Goal: Task Accomplishment & Management: Manage account settings

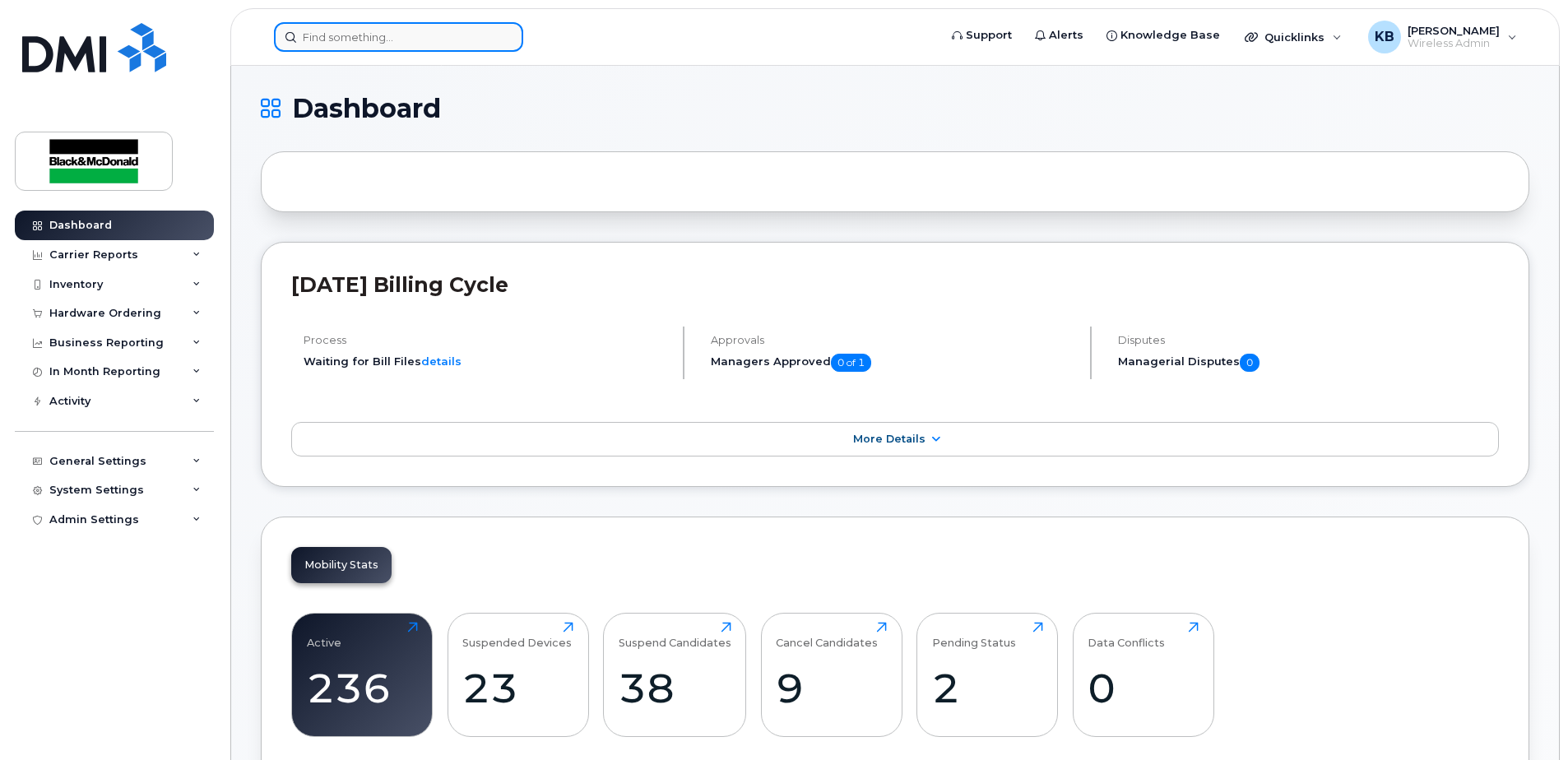
click at [383, 44] on input at bounding box center [398, 37] width 249 height 29
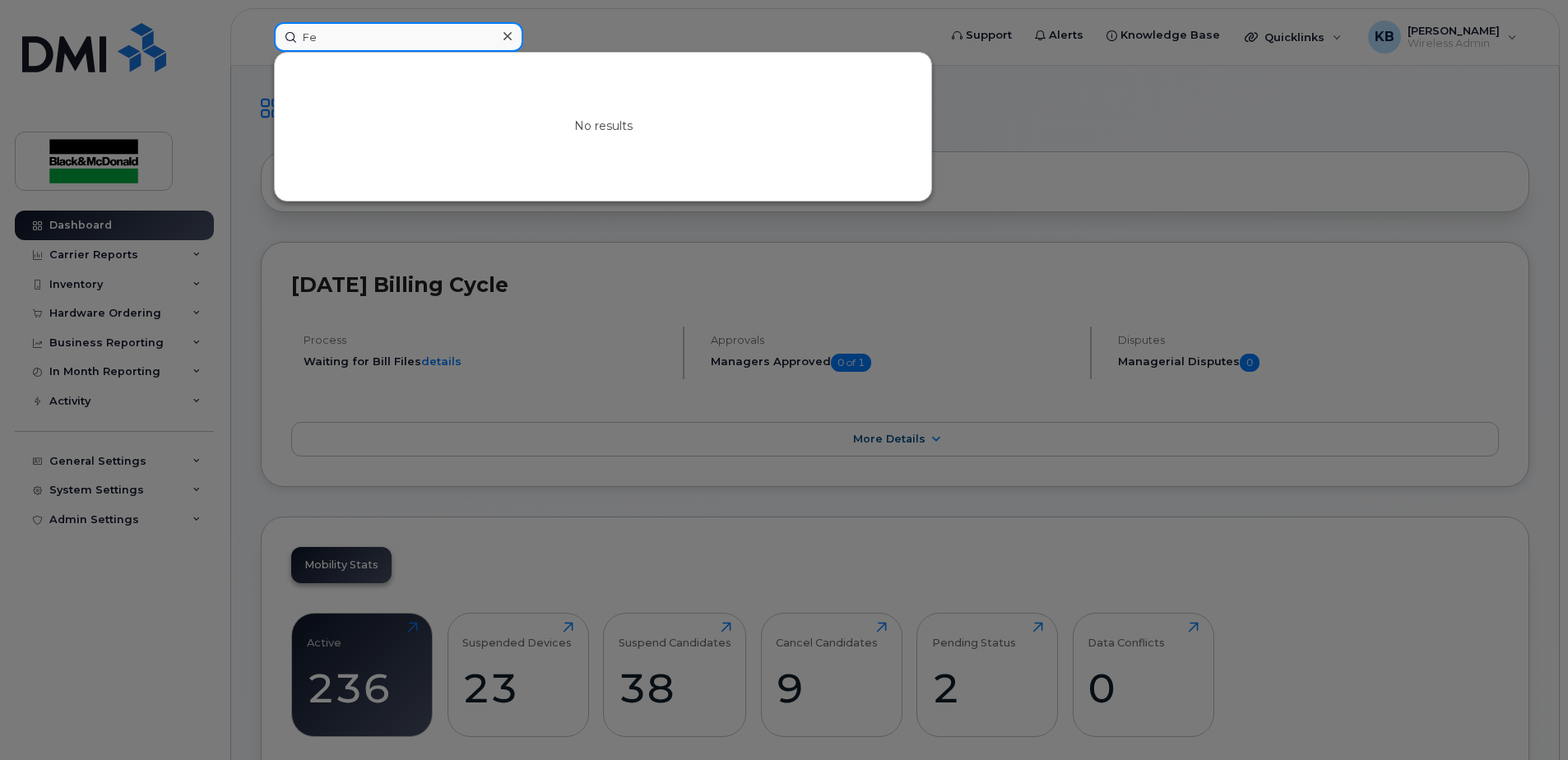
type input "F"
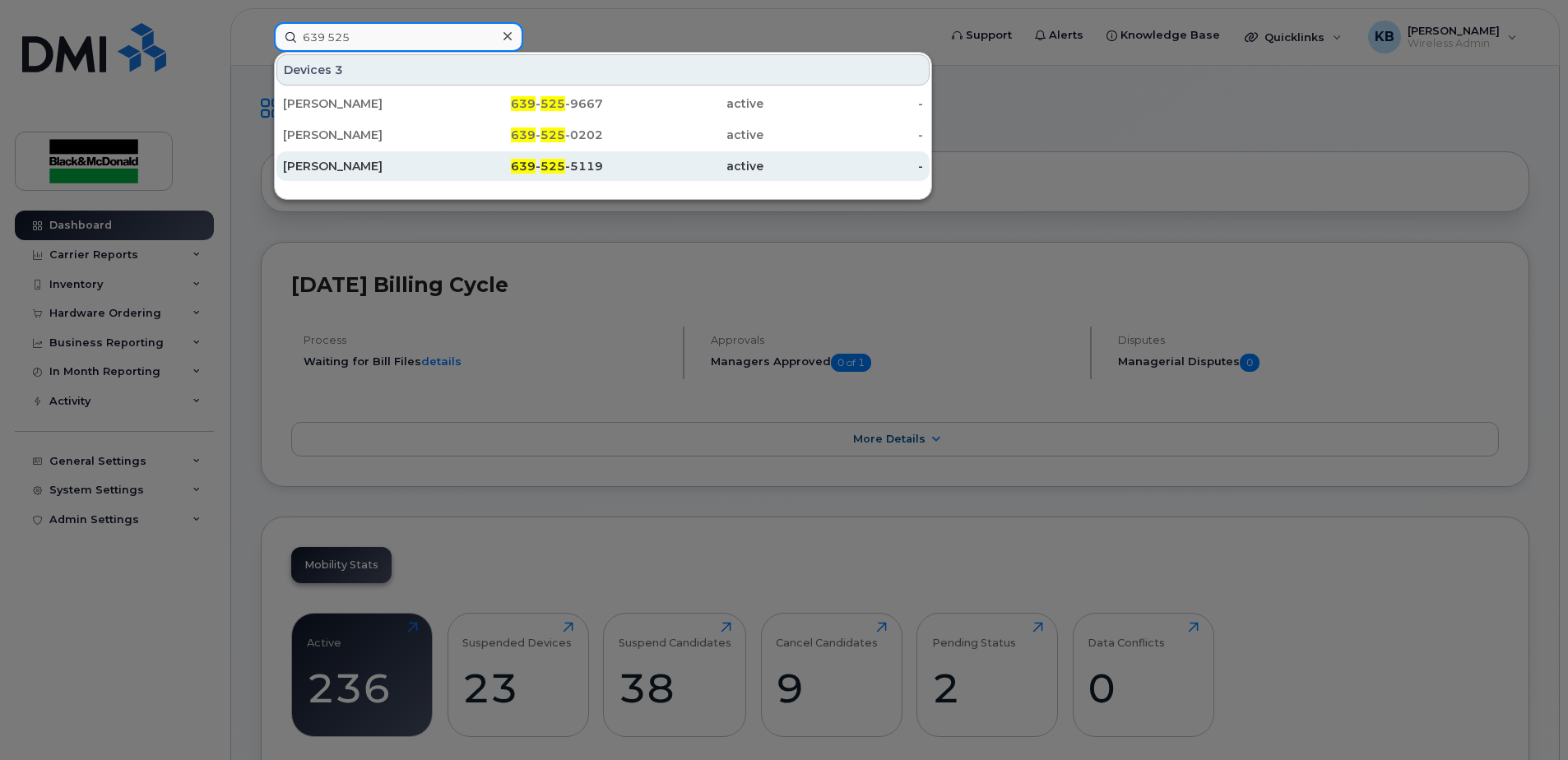
type input "639 525"
click at [568, 159] on div "639 - 525 -5119" at bounding box center [524, 166] width 160 height 16
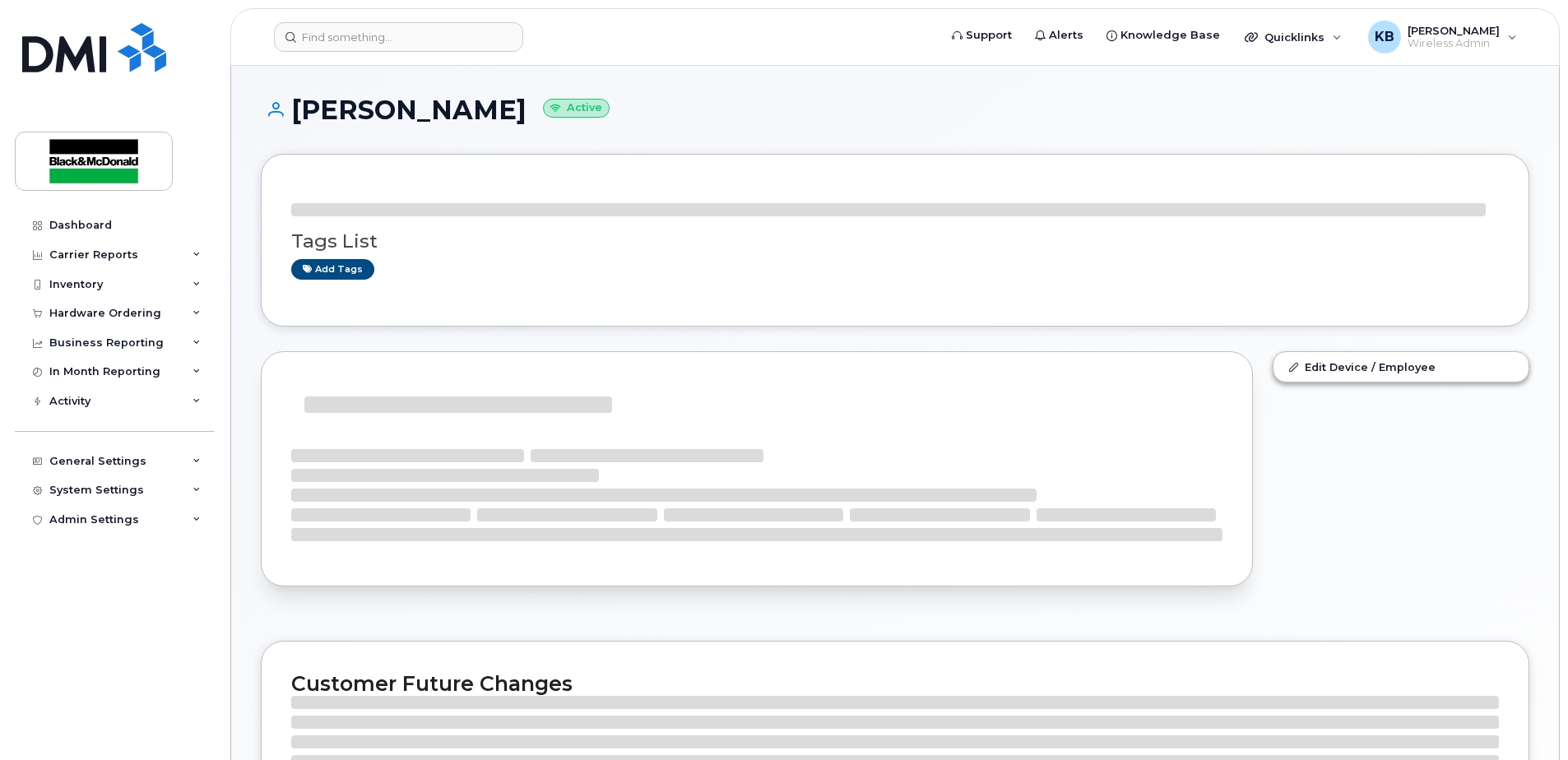
scroll to position [8, 0]
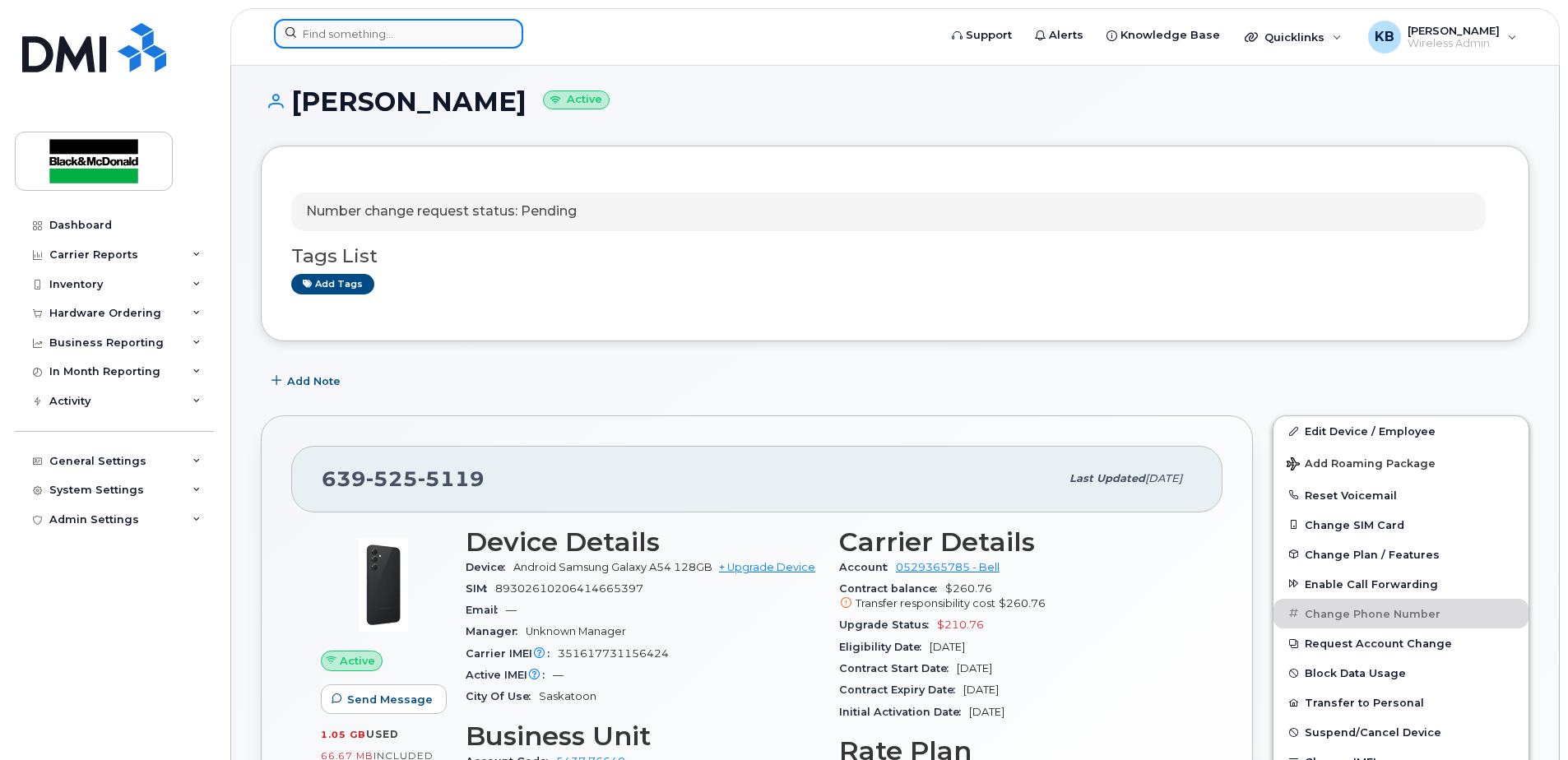
click at [359, 27] on input at bounding box center [398, 33] width 249 height 29
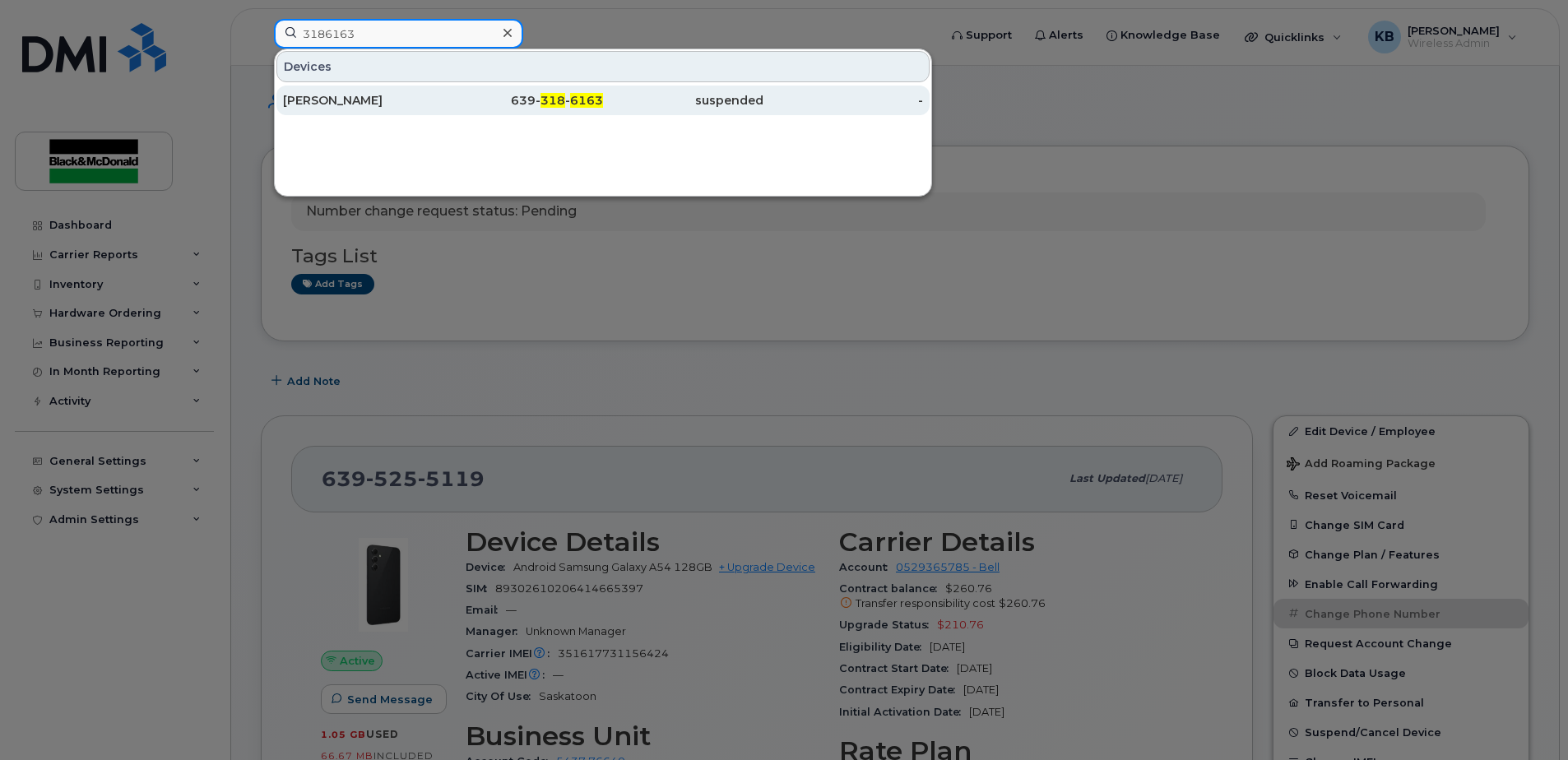
type input "3186163"
click at [472, 109] on div "639- 318 - 6163" at bounding box center [524, 100] width 160 height 29
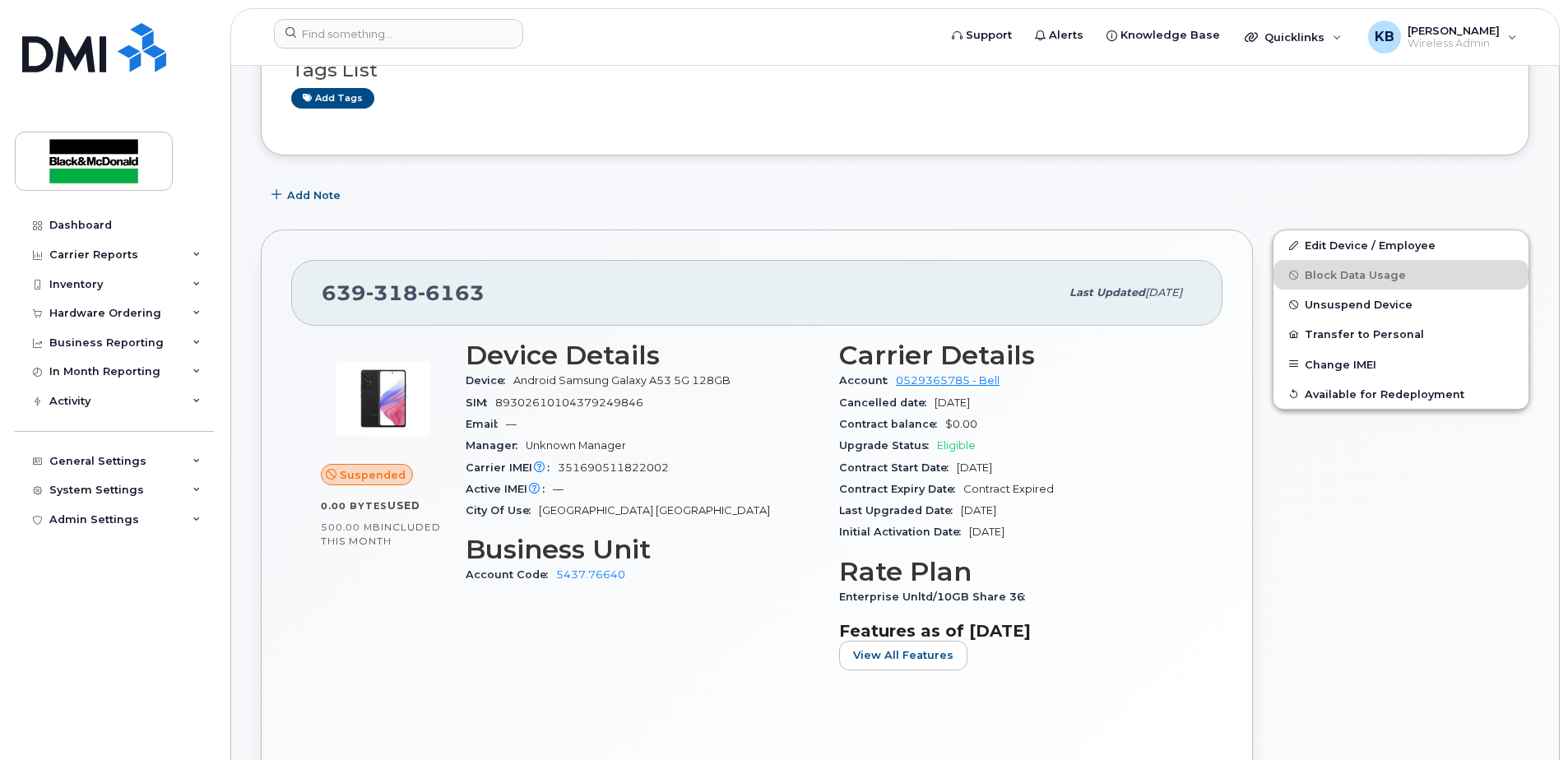
scroll to position [192, 0]
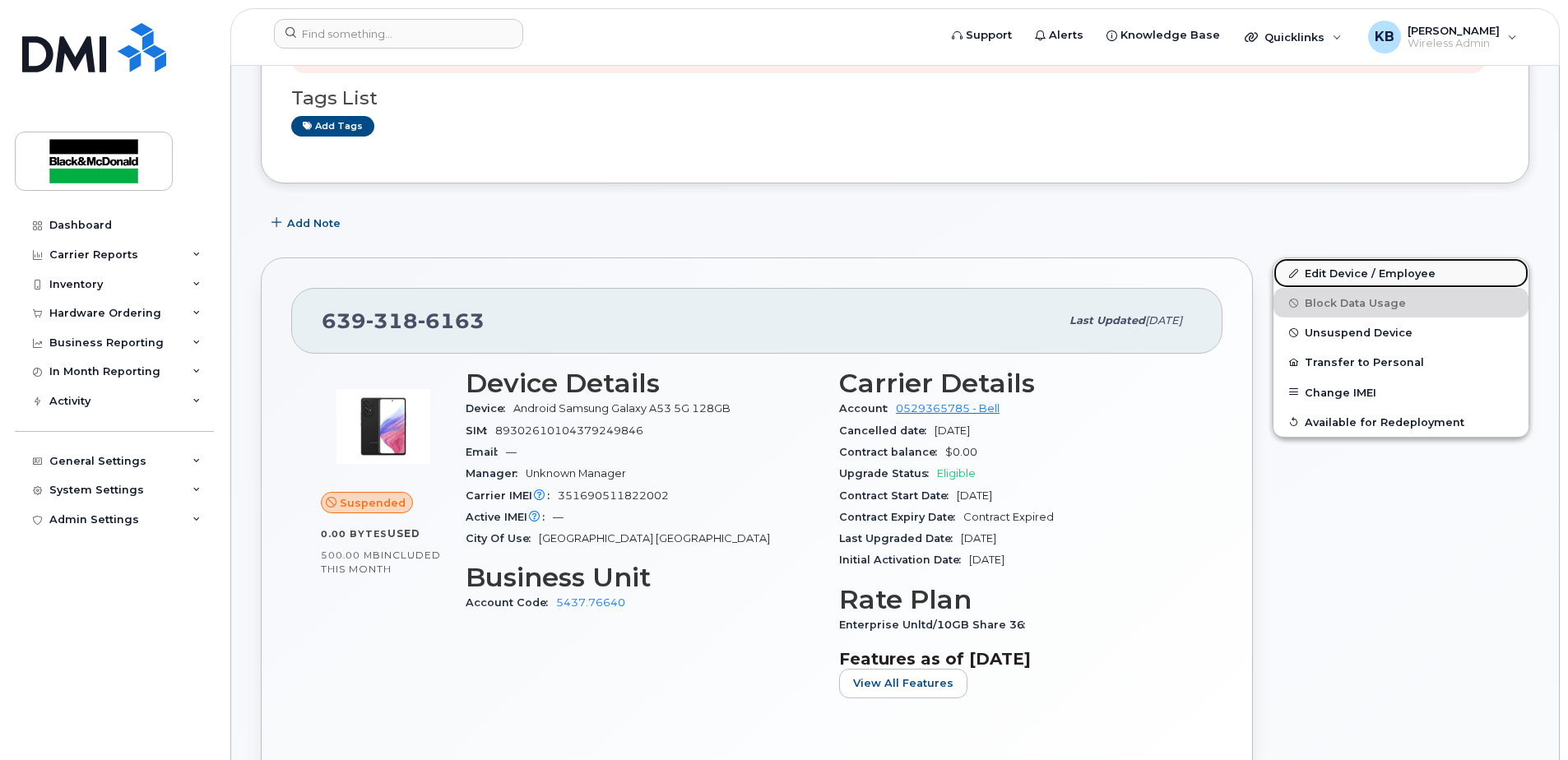
click at [1378, 274] on link "Edit Device / Employee" at bounding box center [1401, 273] width 255 height 29
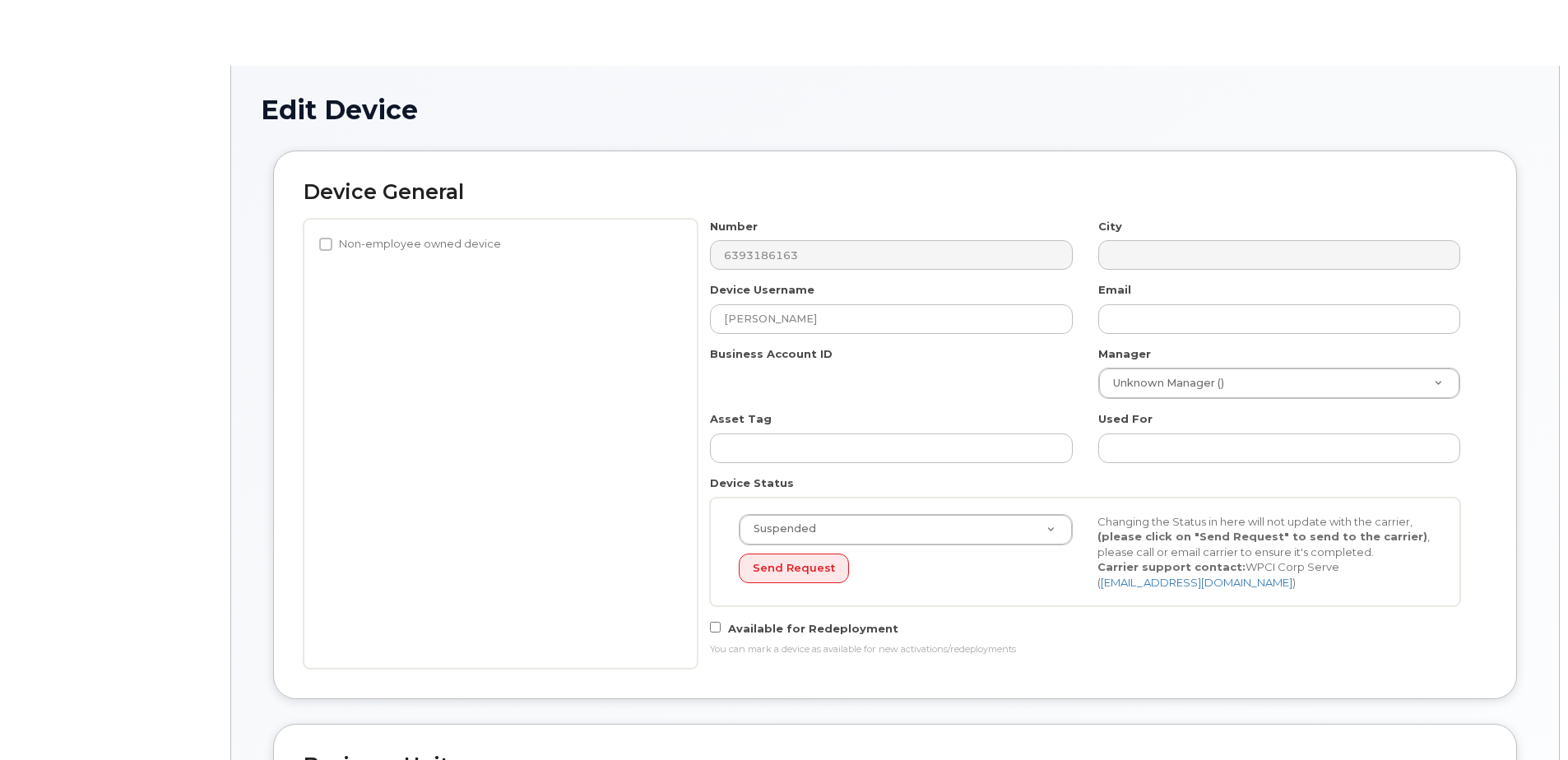
select select "91426"
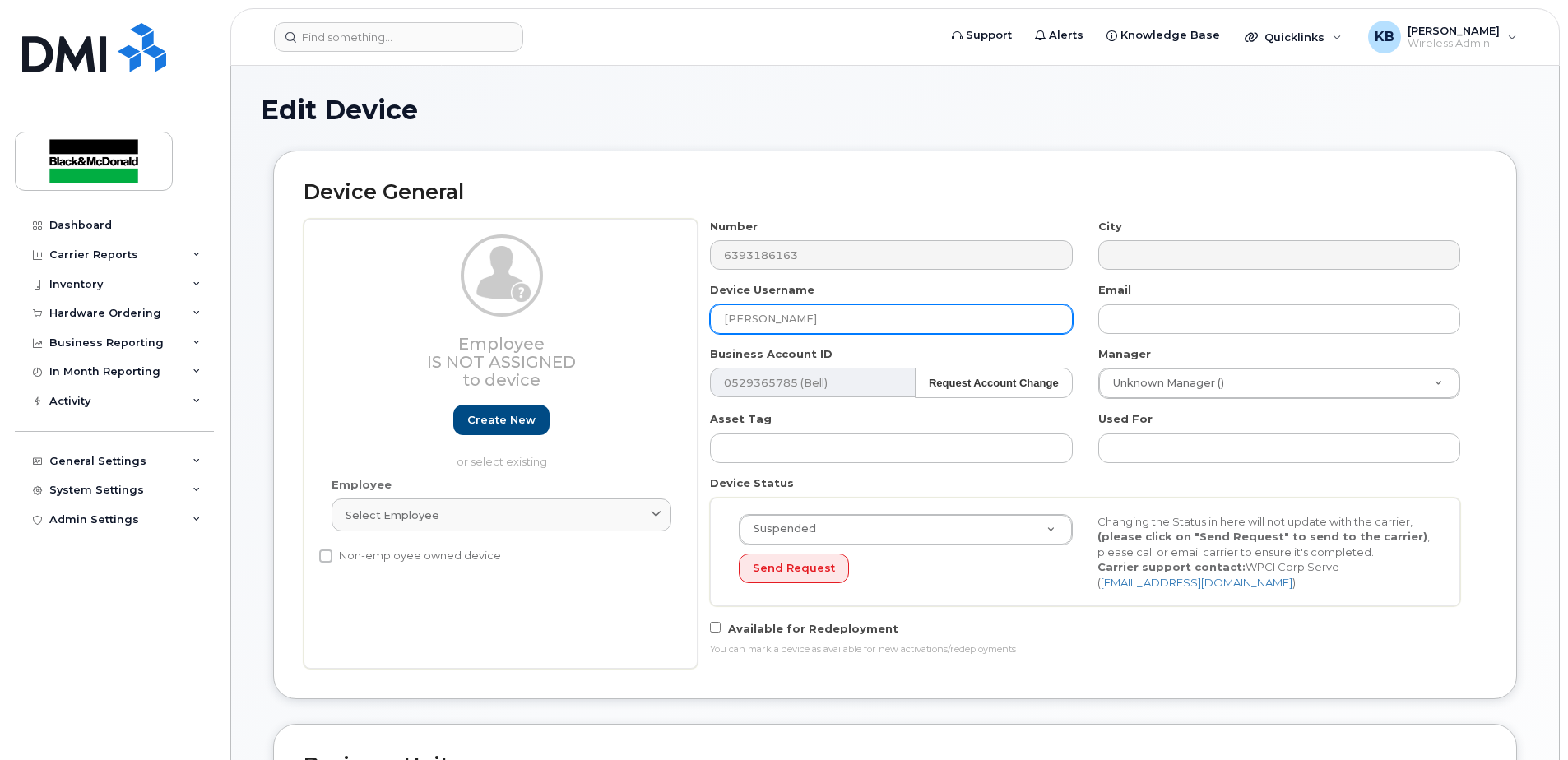
drag, startPoint x: 773, startPoint y: 327, endPoint x: 606, endPoint y: 320, distance: 167.1
click at [608, 319] on div "Employee Is not assigned to device Create new or select existing Employee Selec…" at bounding box center [895, 444] width 1183 height 450
type input "Geoffrey Hopkins"
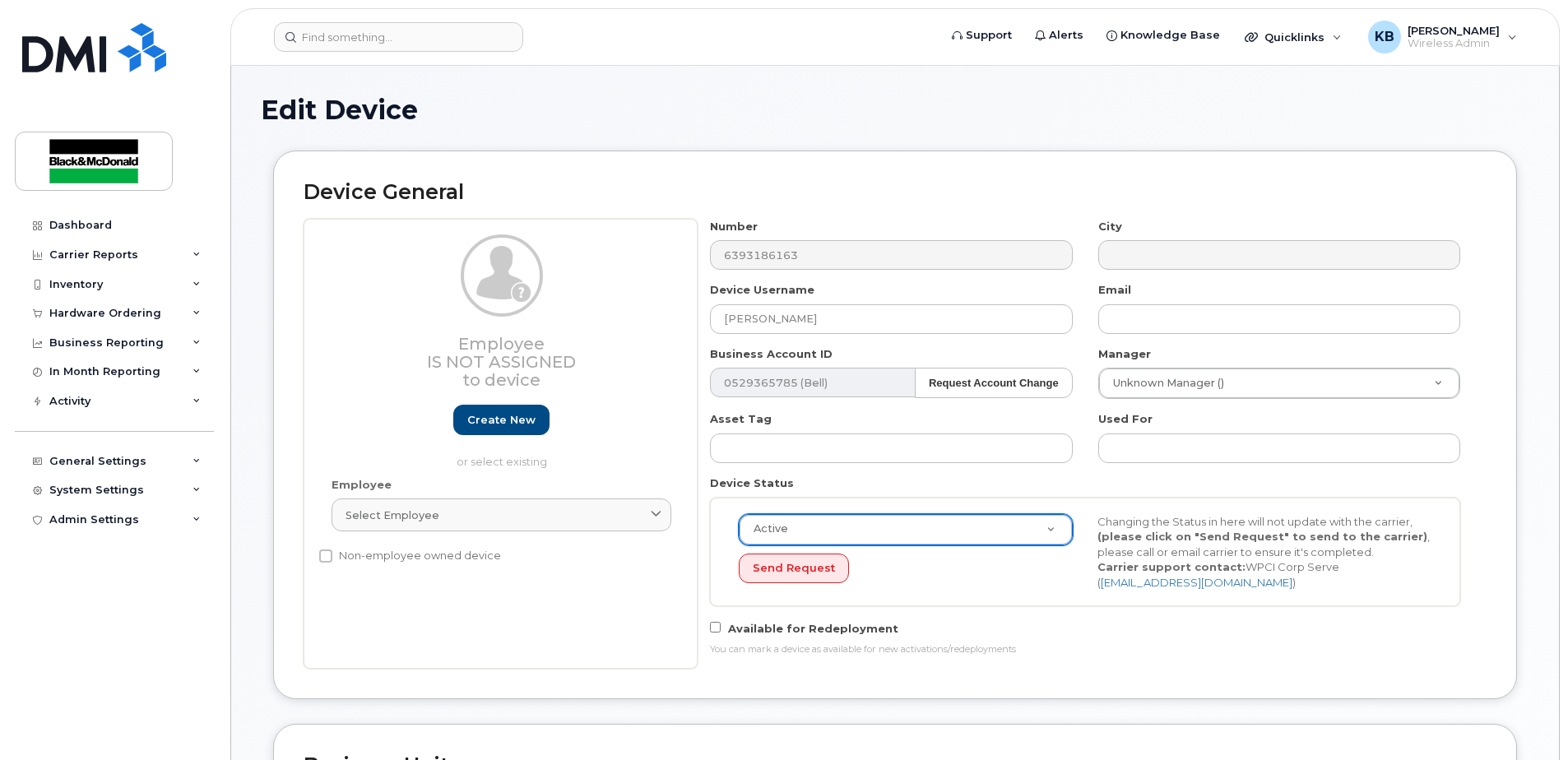
select select "active"
click at [812, 569] on button "Send Request" at bounding box center [794, 568] width 110 height 30
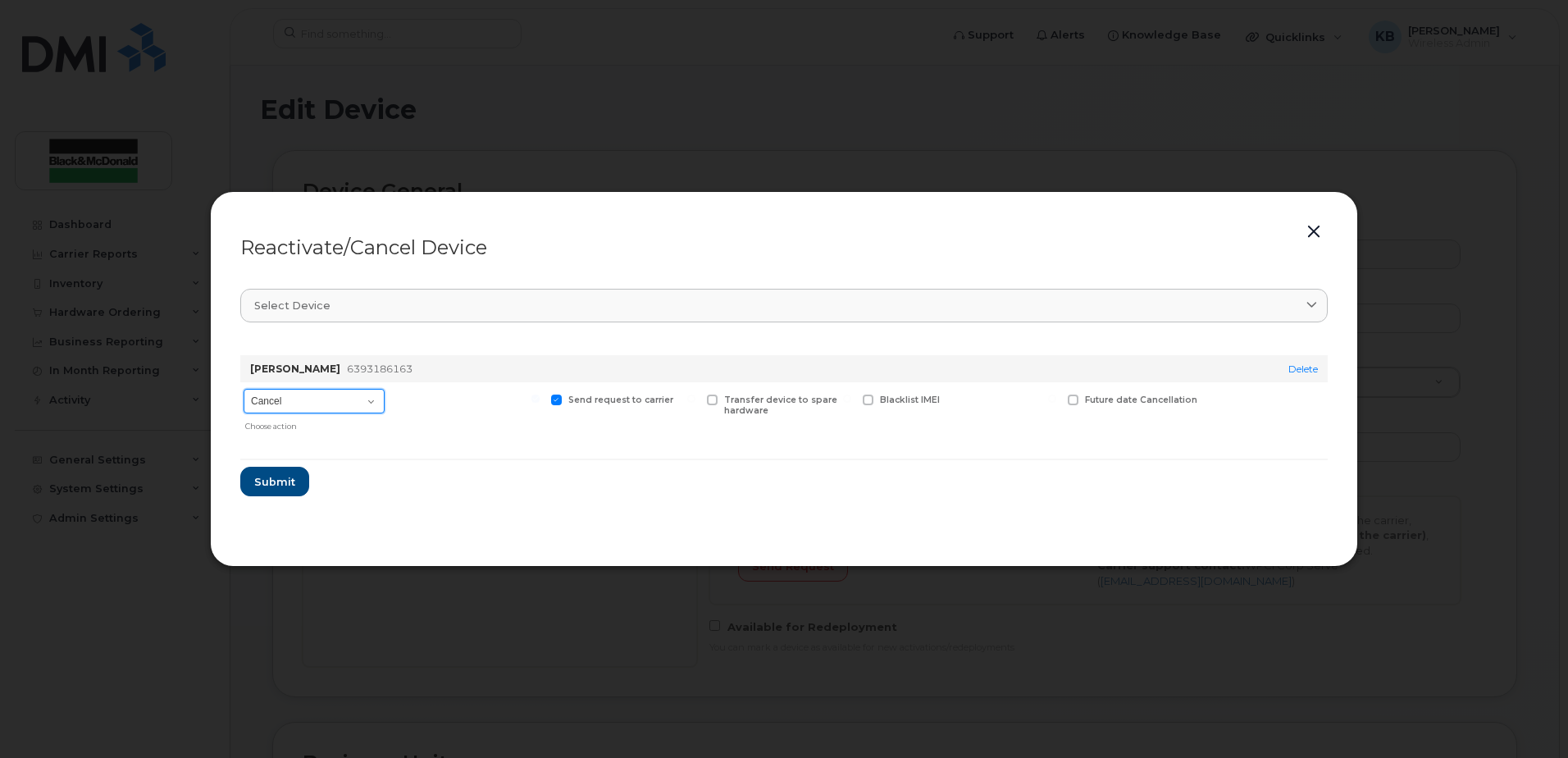
click at [306, 403] on select "Cancel Suspend - Extend Suspension Reactivate" at bounding box center [314, 402] width 141 height 25
select select "[object Object]"
click at [243, 389] on select "Cancel Suspend - Extend Suspension Reactivate" at bounding box center [314, 402] width 141 height 25
click at [289, 478] on span "Submit" at bounding box center [274, 483] width 41 height 16
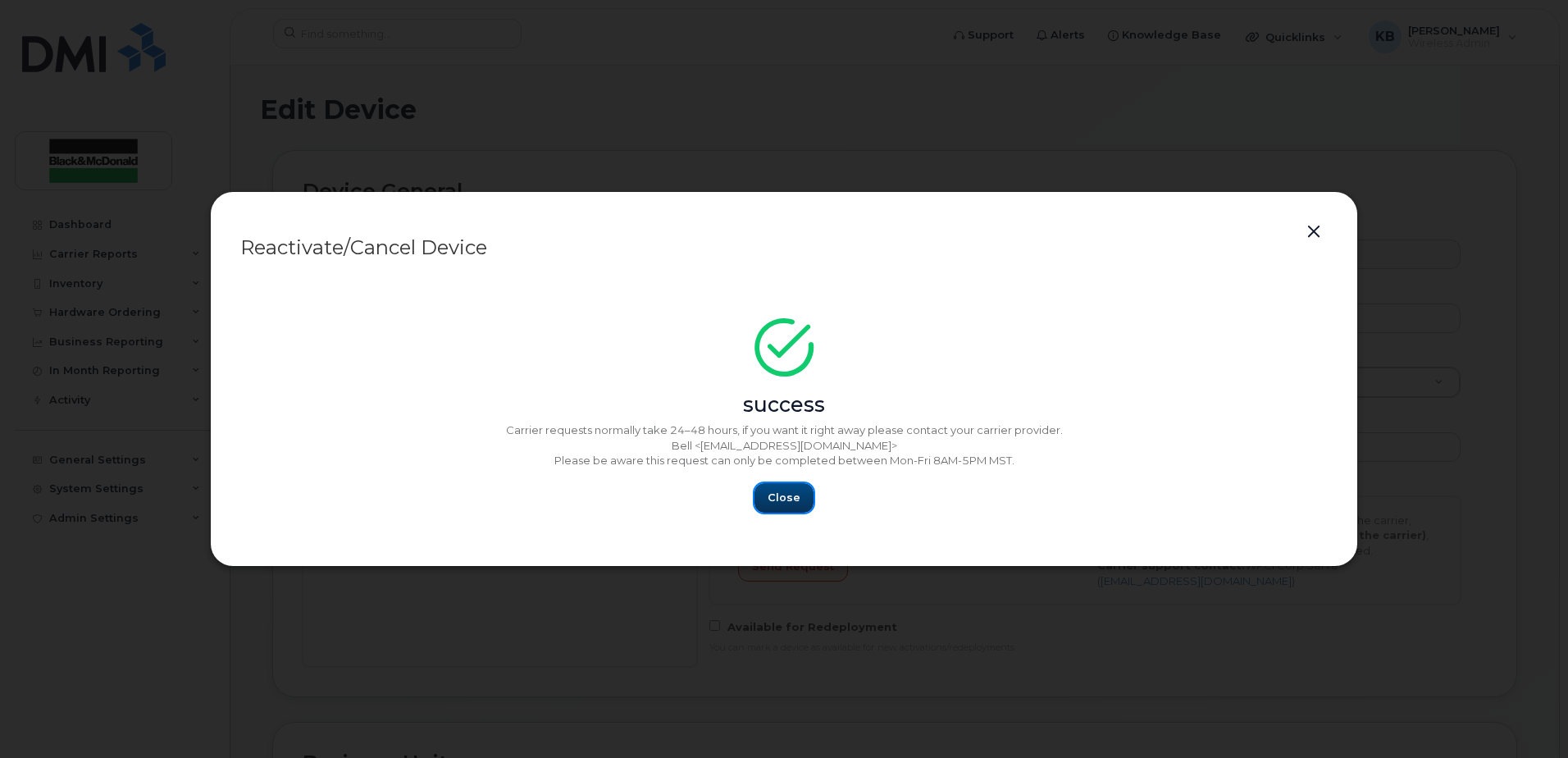
click at [793, 494] on span "Close" at bounding box center [784, 498] width 33 height 16
click at [800, 510] on button "Close" at bounding box center [784, 498] width 59 height 29
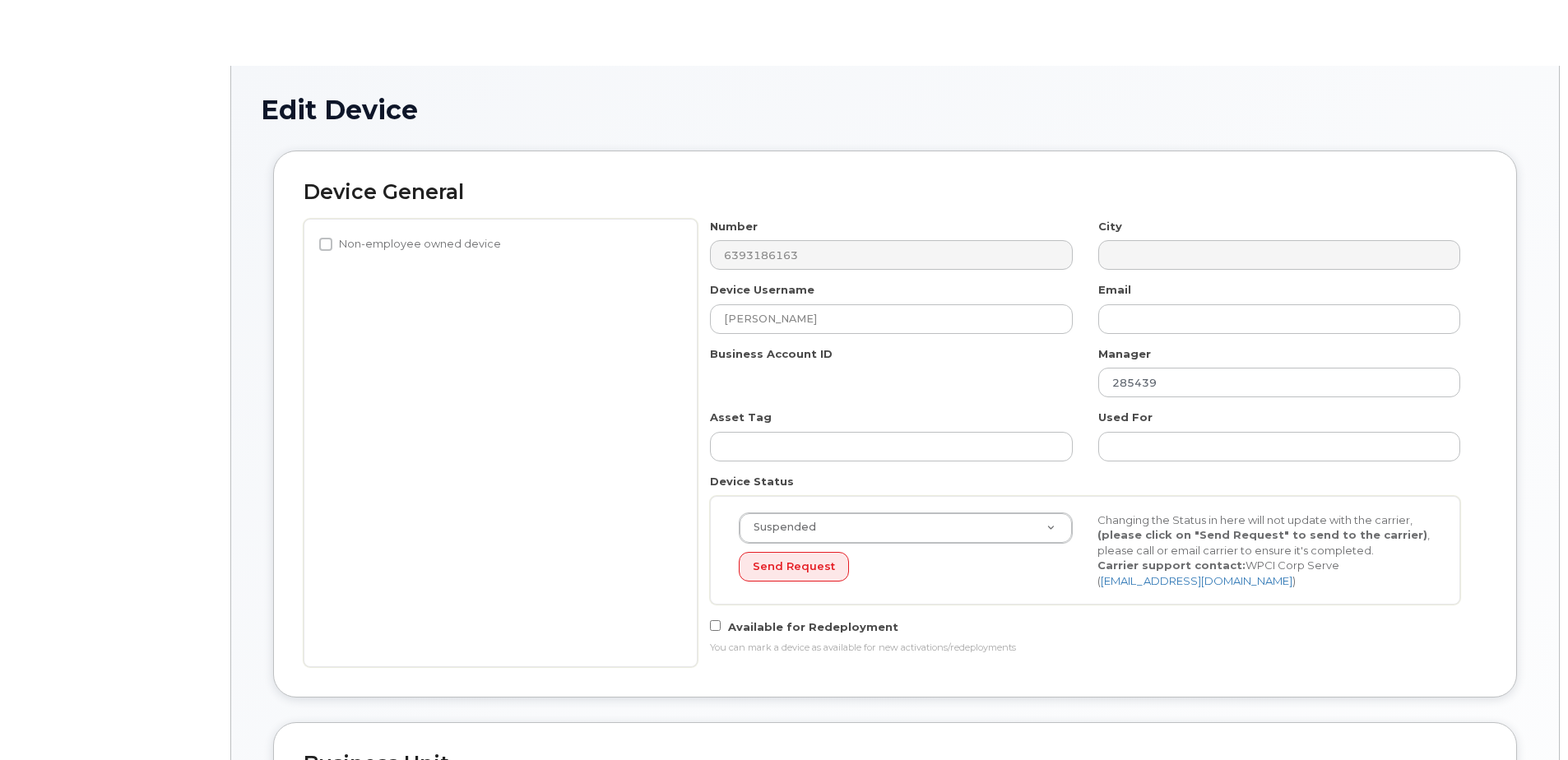
select select "91426"
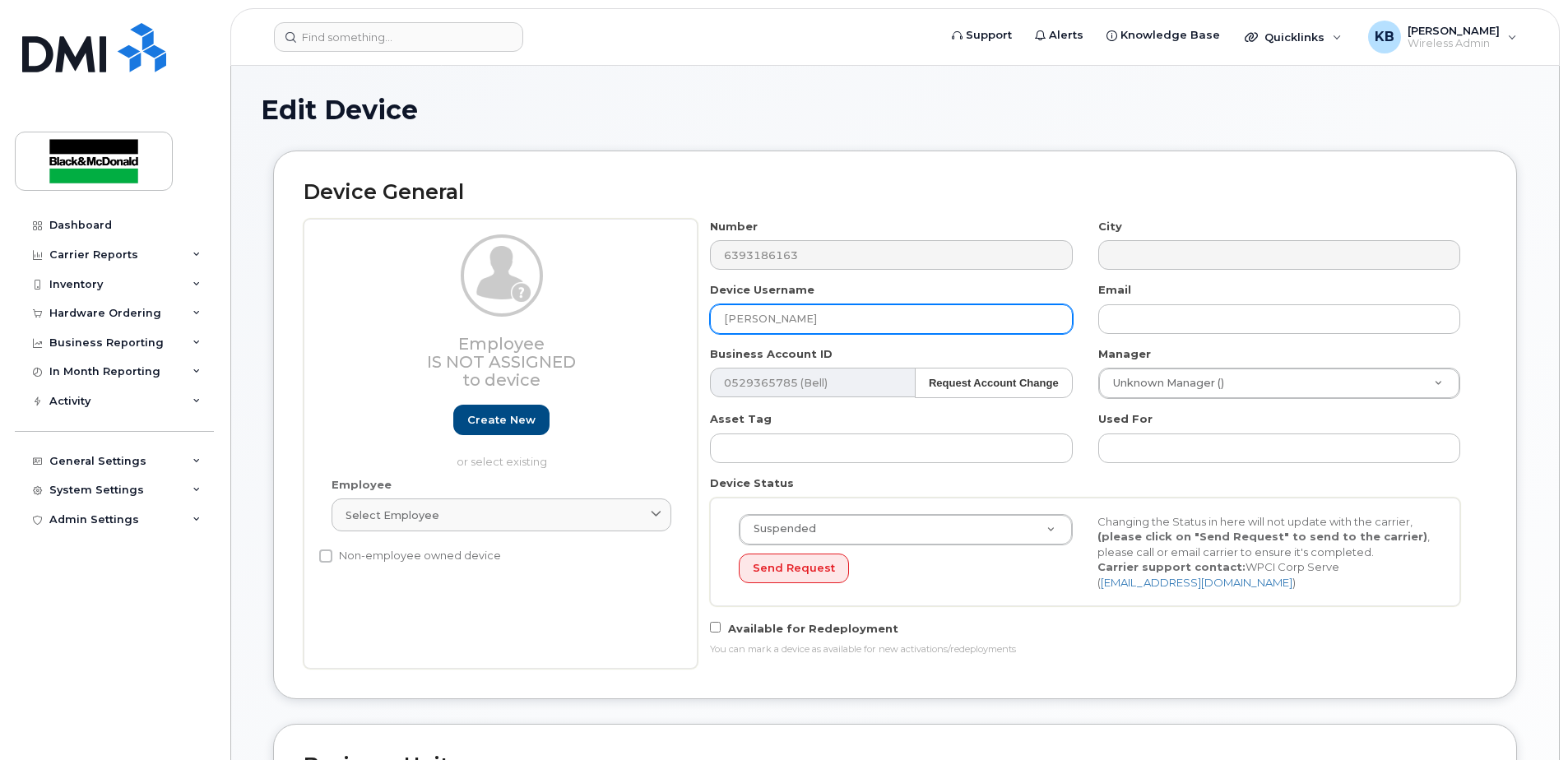
drag, startPoint x: 789, startPoint y: 316, endPoint x: 414, endPoint y: 289, distance: 376.0
click at [445, 290] on div "Employee Is not assigned to device Create new or select existing Employee Selec…" at bounding box center [895, 444] width 1183 height 450
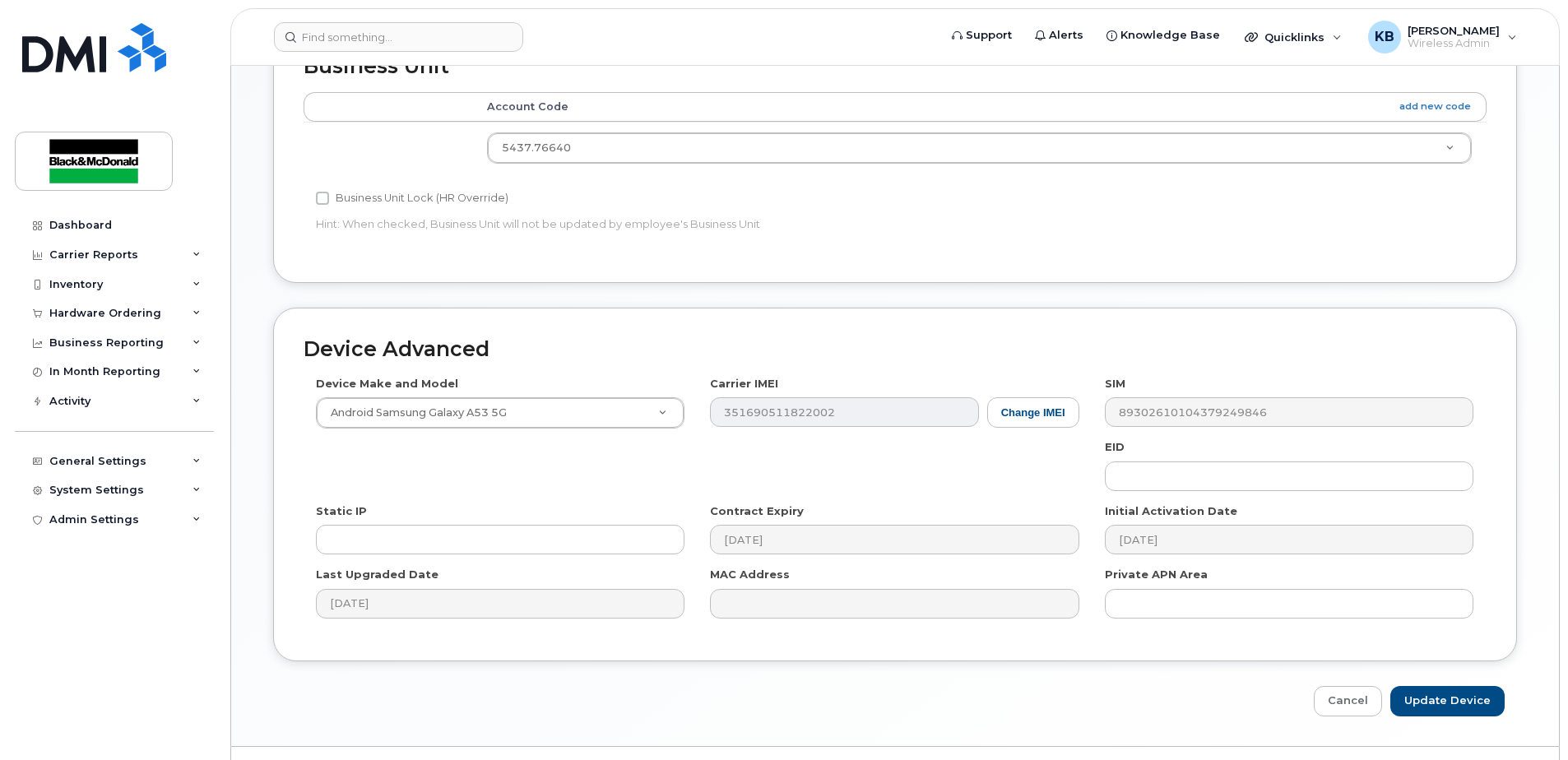
scroll to position [738, 0]
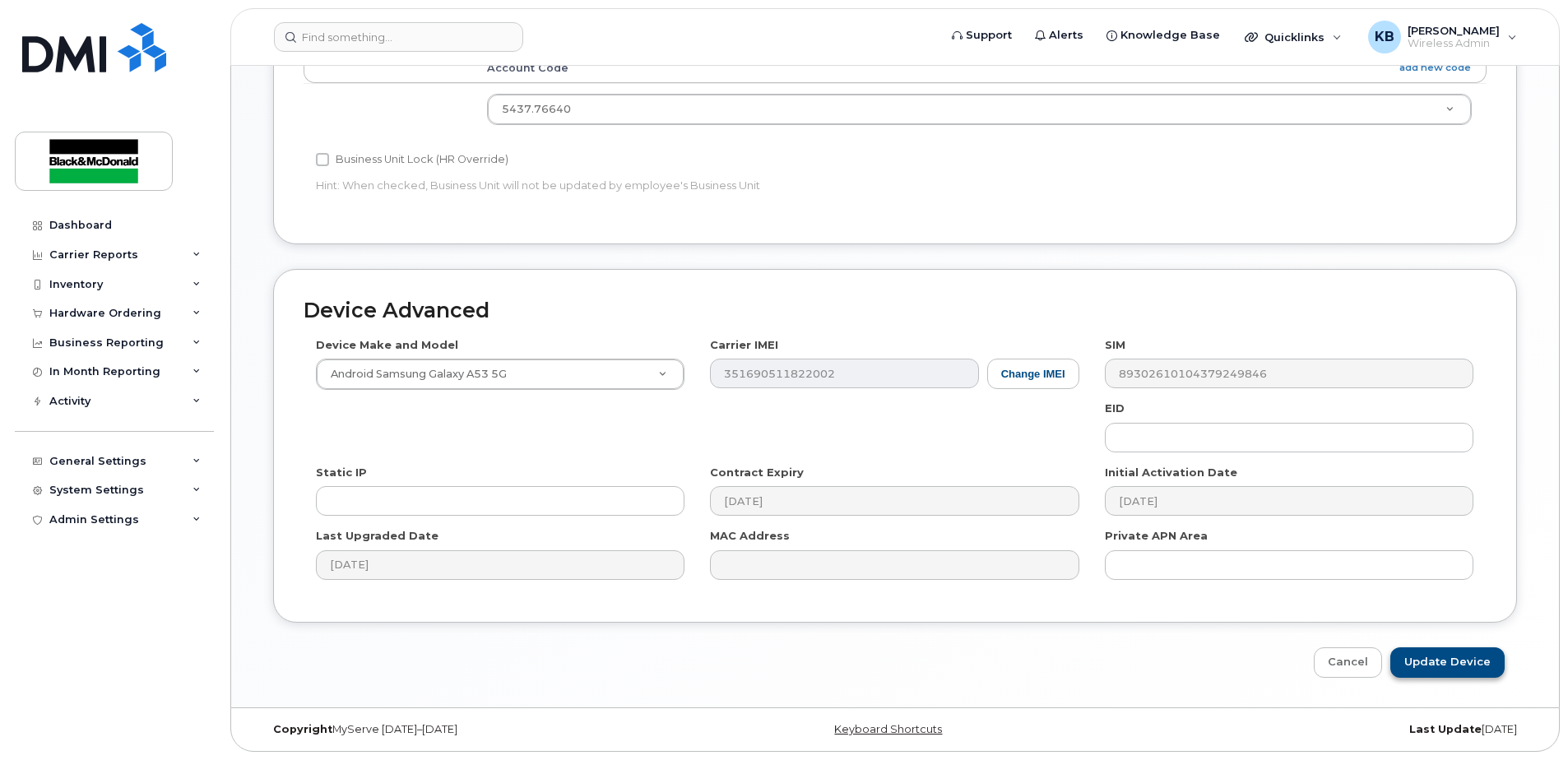
type input "[PERSON_NAME]"
click at [1499, 676] on input "Update Device" at bounding box center [1447, 663] width 114 height 30
type input "Saving..."
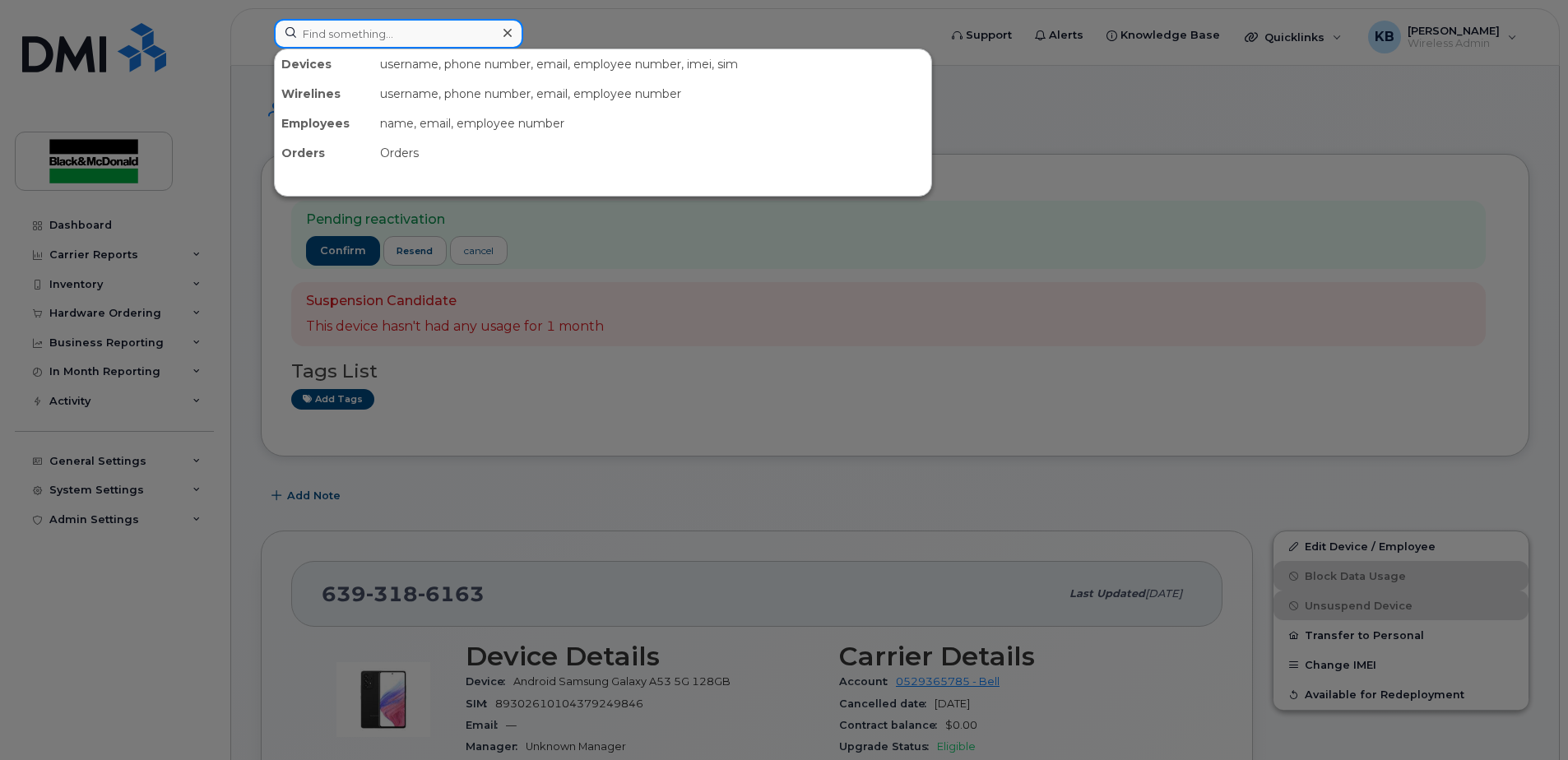
click at [367, 41] on input at bounding box center [398, 33] width 249 height 29
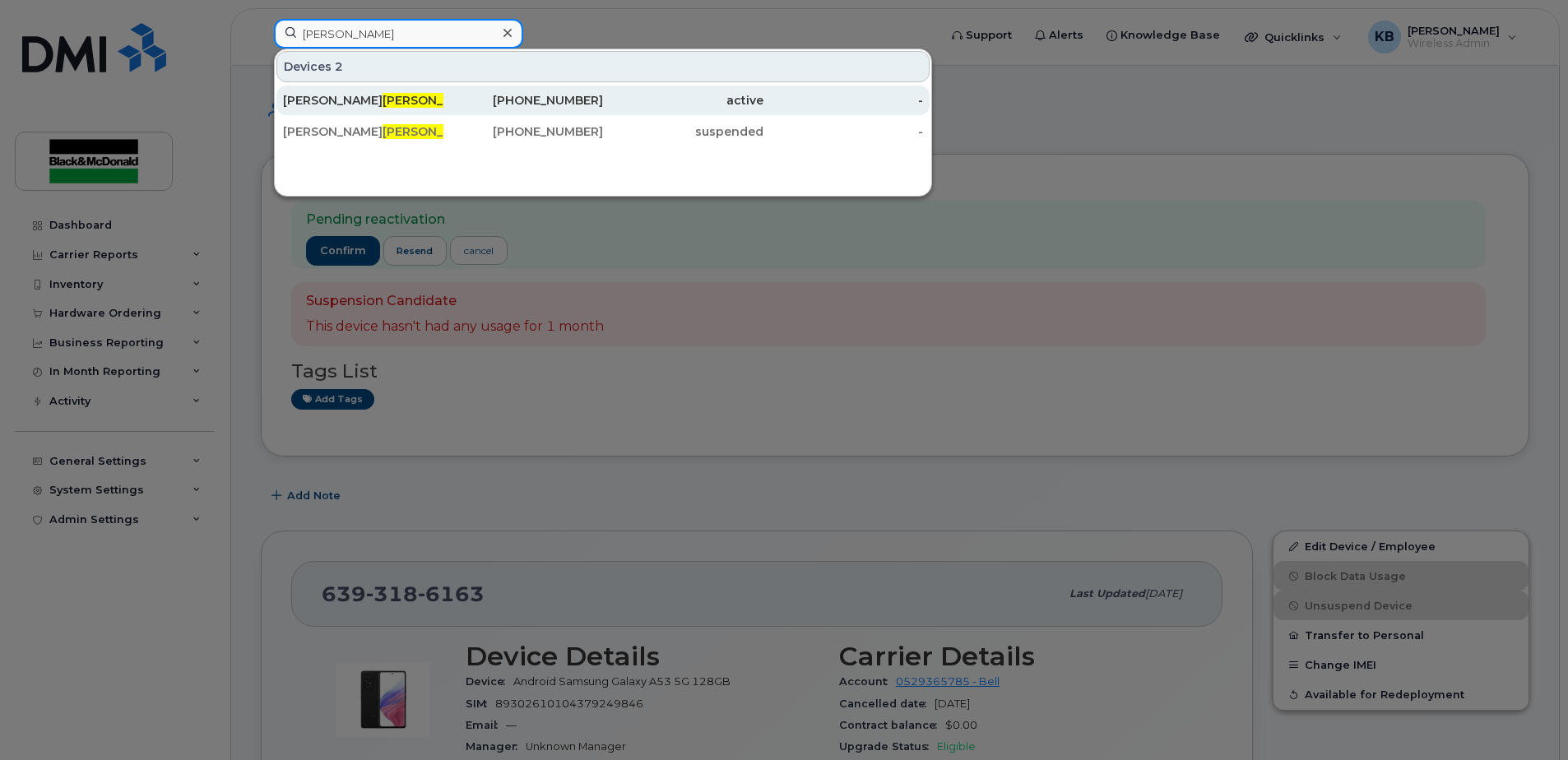
type input "[PERSON_NAME]"
click at [580, 95] on div "[PHONE_NUMBER]" at bounding box center [524, 100] width 160 height 16
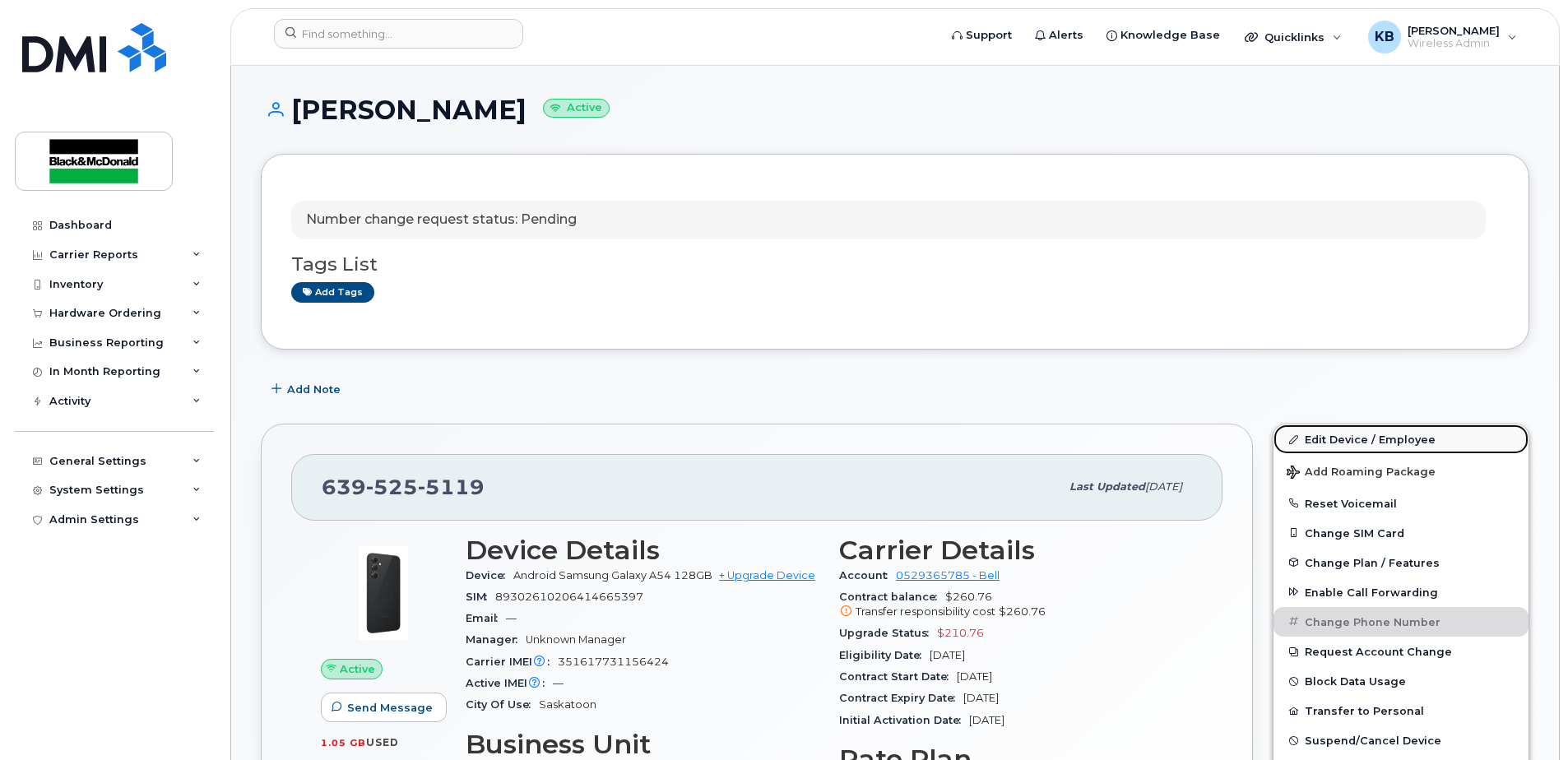
click at [1354, 439] on link "Edit Device / Employee" at bounding box center [1401, 438] width 255 height 29
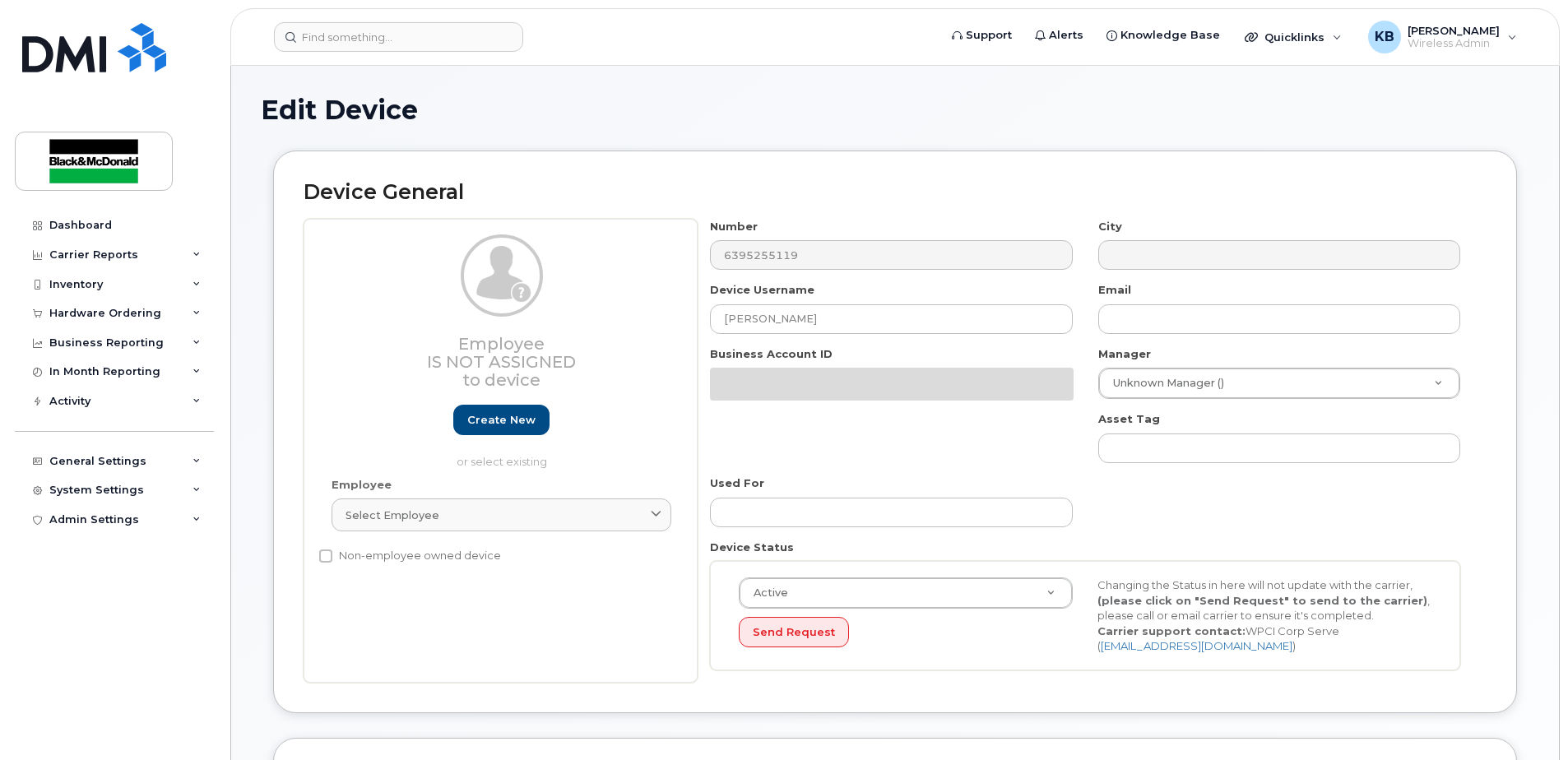
select select "91426"
click at [847, 318] on input "[PERSON_NAME]" at bounding box center [891, 319] width 362 height 29
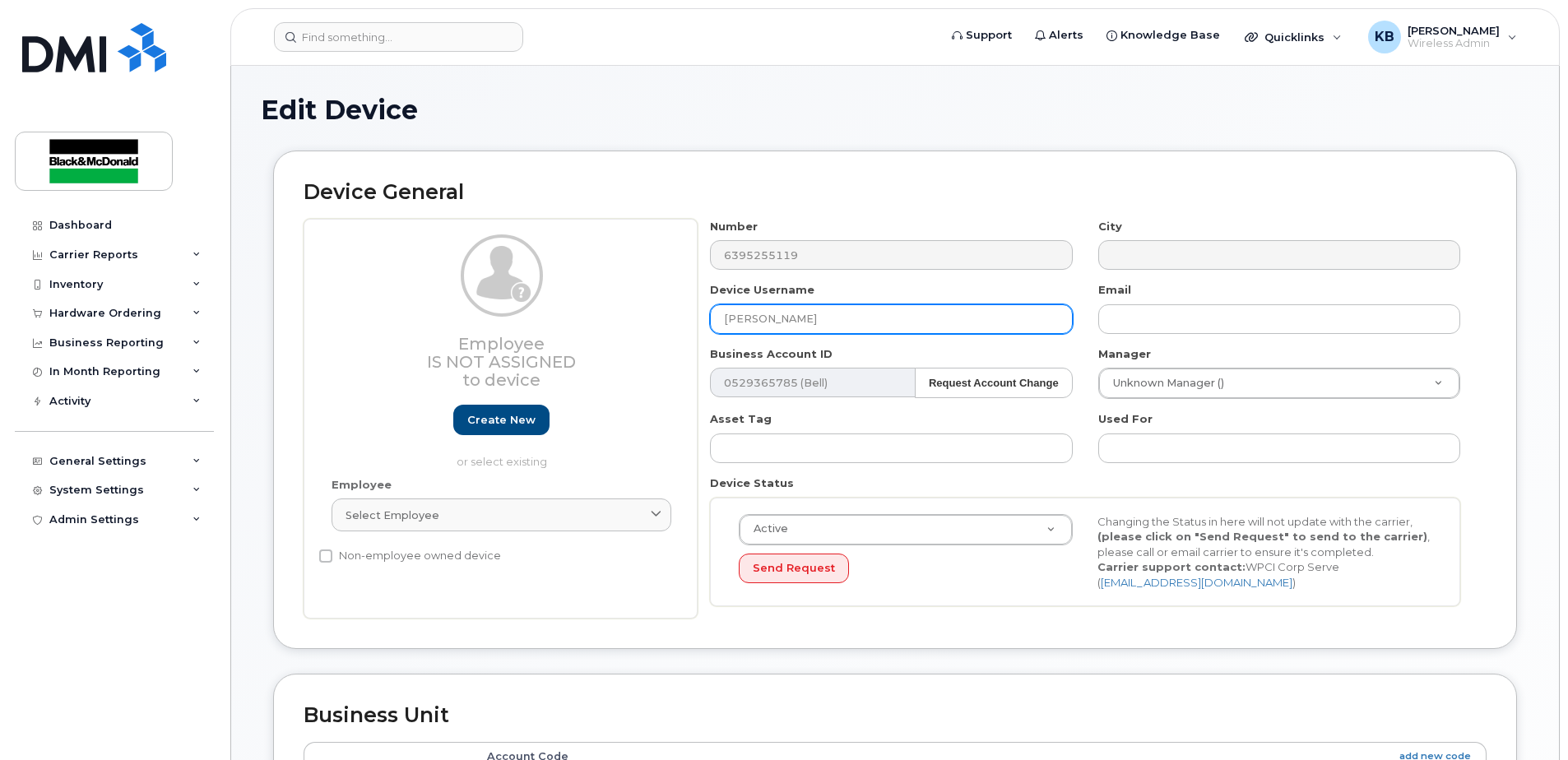
drag, startPoint x: 888, startPoint y: 320, endPoint x: 559, endPoint y: 342, distance: 329.7
click at [559, 342] on div "Employee Is not assigned to device Create new or select existing Employee Selec…" at bounding box center [895, 420] width 1183 height 401
click at [724, 321] on input "[PERSON_NAME]" at bounding box center [891, 319] width 362 height 29
drag, startPoint x: 874, startPoint y: 315, endPoint x: 582, endPoint y: 316, distance: 292.0
click at [582, 316] on div "Employee Is not assigned to device Create new or select existing Employee Selec…" at bounding box center [895, 420] width 1183 height 401
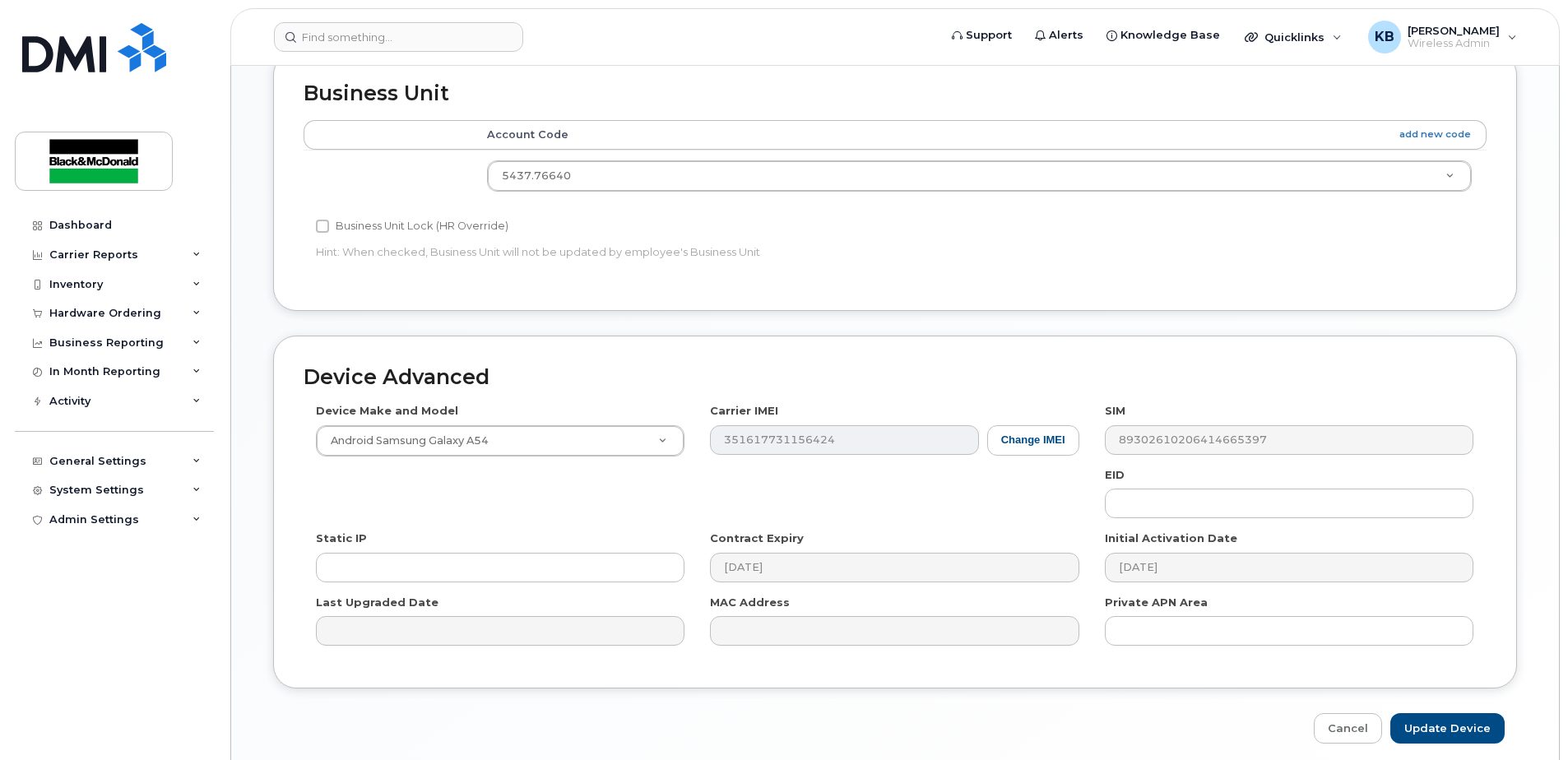
scroll to position [688, 0]
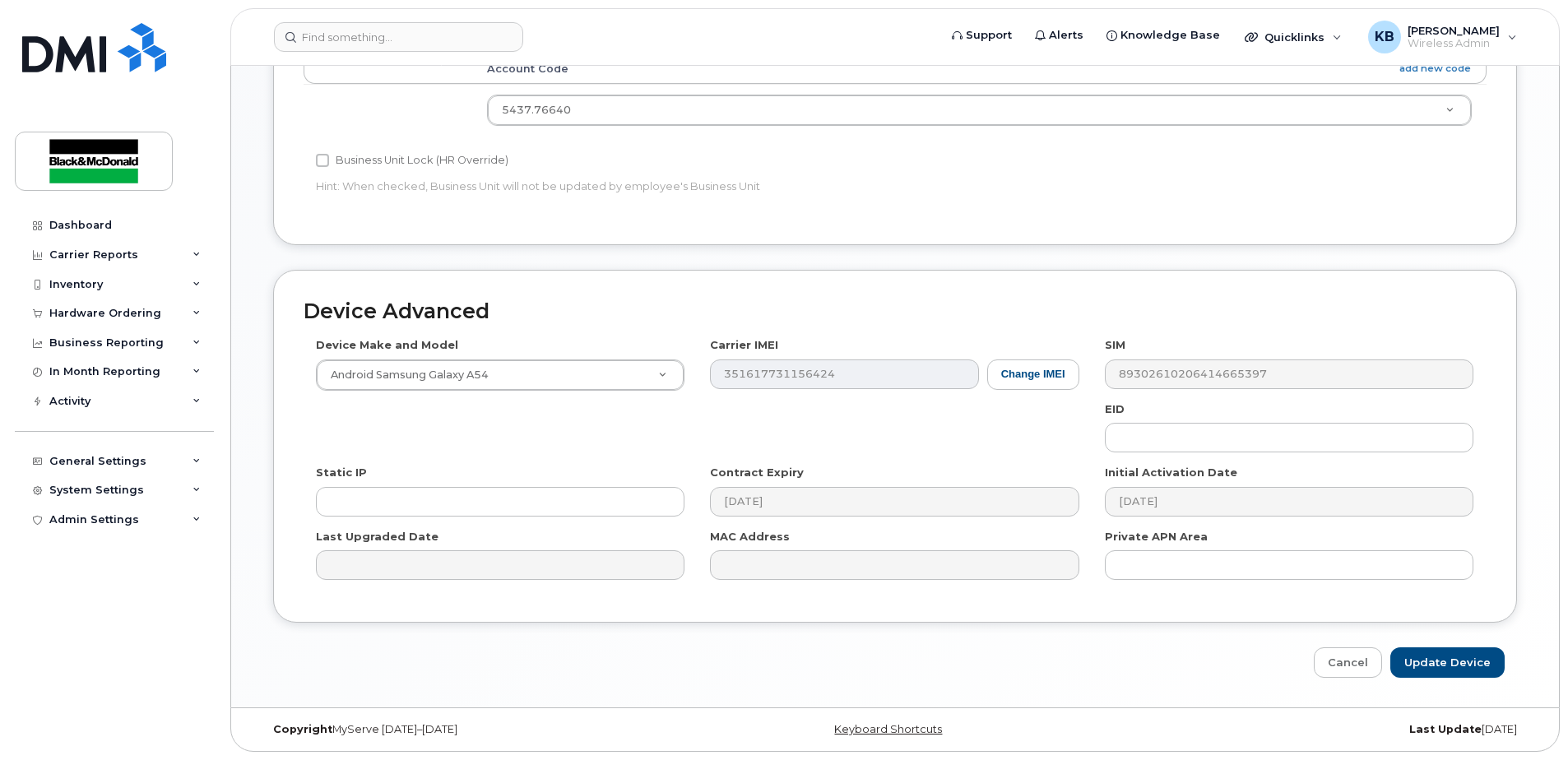
type input "Spare"
click at [1441, 647] on div "Device Advanced Device Make and Model Android Samsung Galaxy A54 Android TCL 50…" at bounding box center [895, 474] width 1269 height 409
click at [1454, 669] on input "Update Device" at bounding box center [1447, 663] width 114 height 30
type input "Saving..."
